Goal: Information Seeking & Learning: Find specific fact

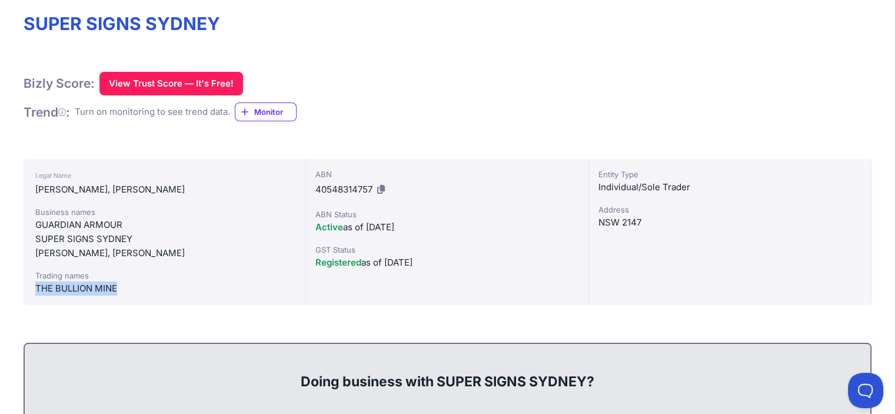
drag, startPoint x: 35, startPoint y: 286, endPoint x: 116, endPoint y: 295, distance: 81.7
click at [116, 295] on div "Legal Name [PERSON_NAME] Business names GUARDIAN ARMOUR SUPER SIGNS [GEOGRAPHIC…" at bounding box center [165, 232] width 282 height 146
copy div "THE BULLION MINE"
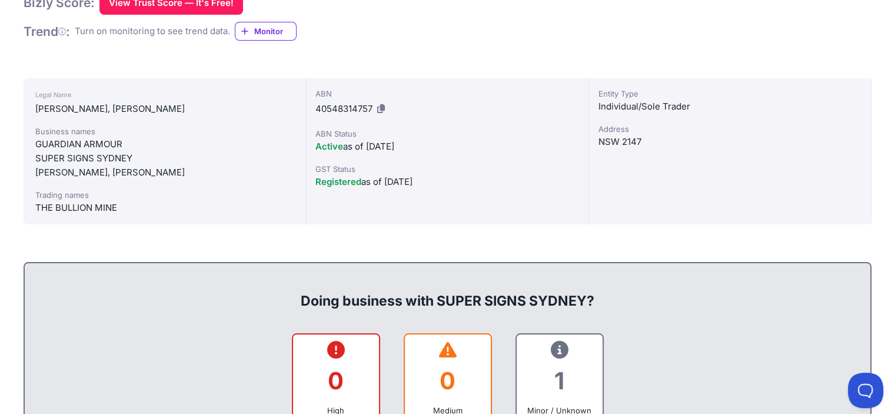
click at [621, 146] on div "Entity Type Individual/Sole Trader [GEOGRAPHIC_DATA]" at bounding box center [730, 151] width 282 height 146
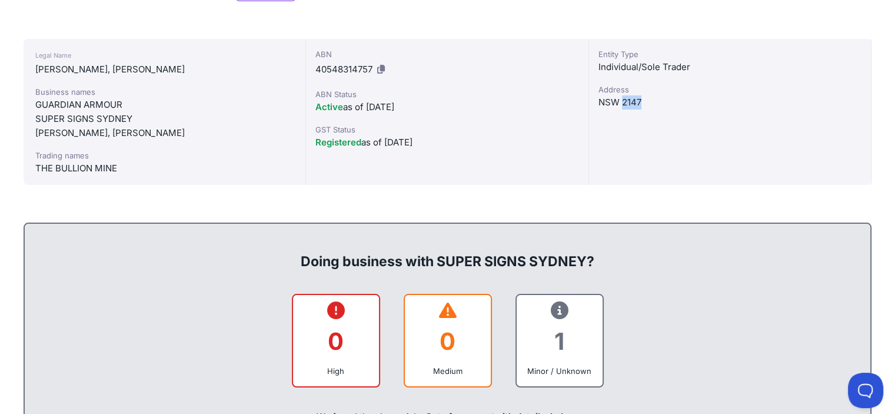
click at [621, 146] on div "Entity Type Individual/Sole Trader [GEOGRAPHIC_DATA]" at bounding box center [730, 112] width 282 height 146
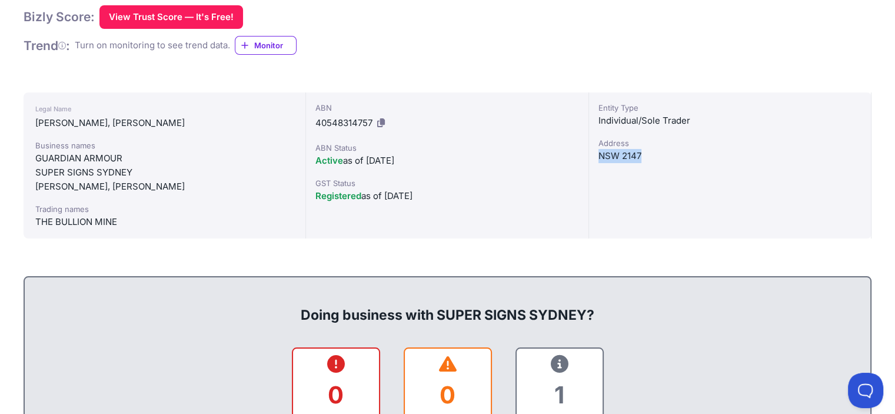
scroll to position [179, 0]
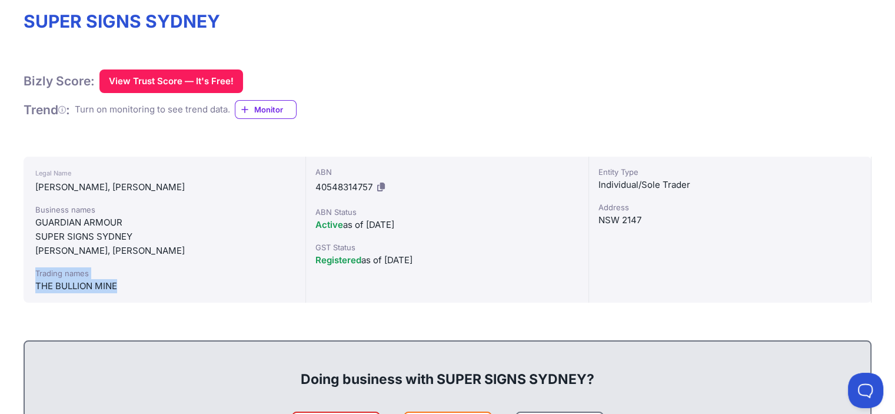
drag, startPoint x: 37, startPoint y: 268, endPoint x: 118, endPoint y: 284, distance: 82.3
click at [118, 284] on div "Trading names THE BULLION MINE" at bounding box center [164, 280] width 258 height 26
copy div "Trading names THE BULLION MINE"
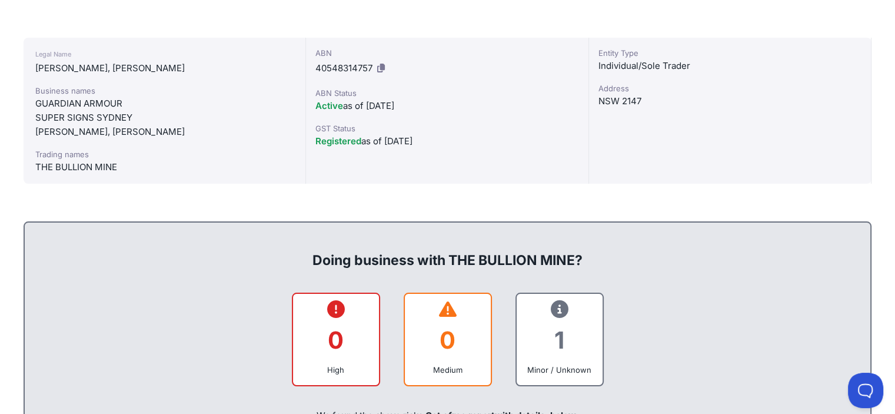
scroll to position [353, 0]
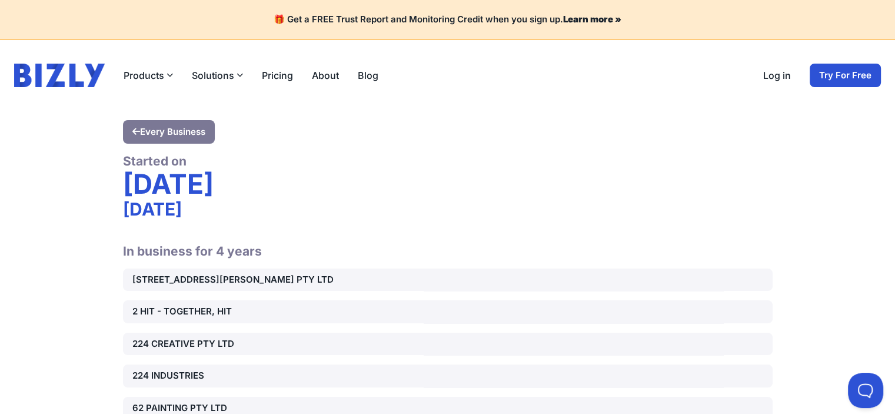
click at [616, 185] on div "Wednesday" at bounding box center [447, 183] width 649 height 29
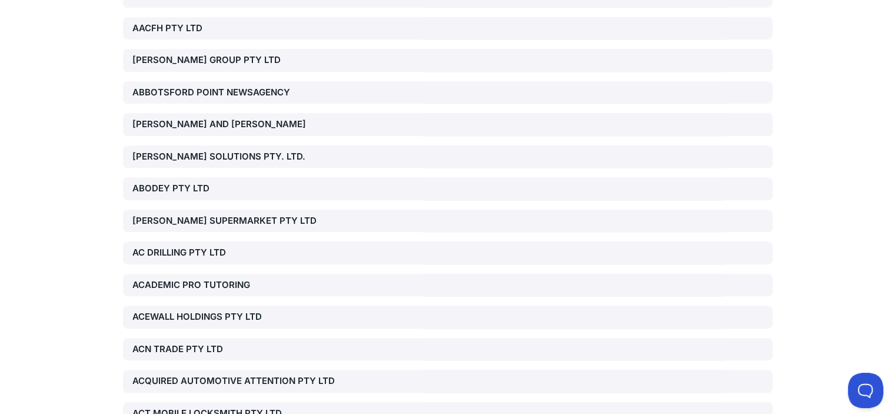
scroll to position [37166, 0]
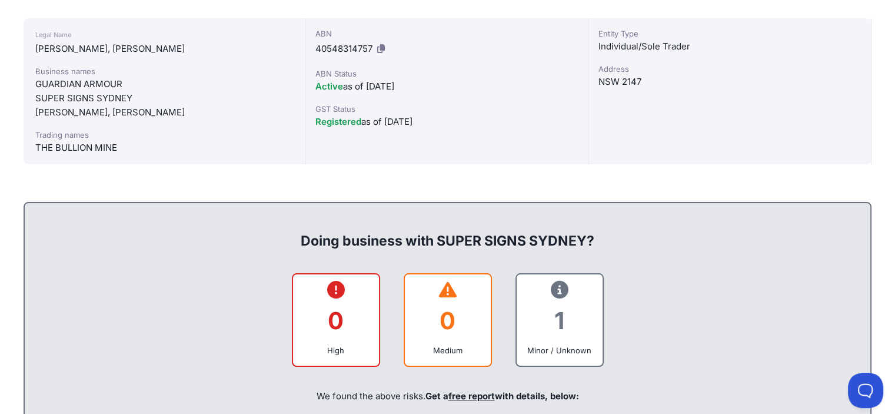
scroll to position [412, 0]
